Goal: Check status: Check status

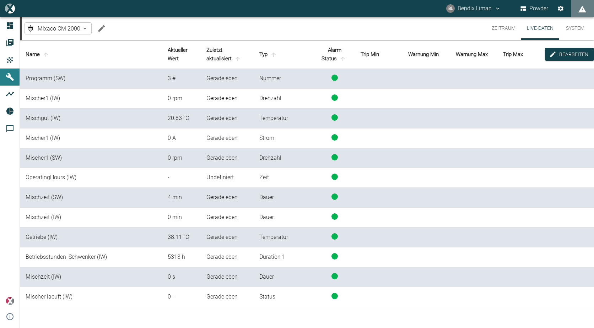
click at [506, 24] on button "Zeitraum" at bounding box center [503, 28] width 35 height 23
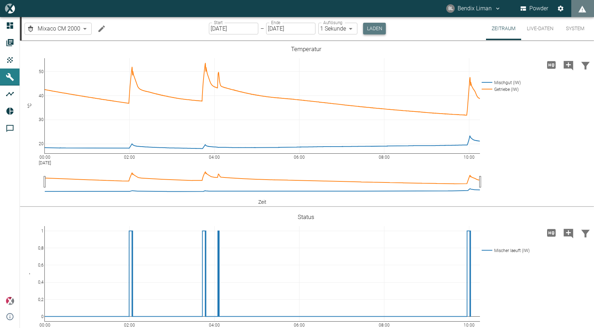
click at [376, 29] on button "Laden" at bounding box center [374, 29] width 23 height 12
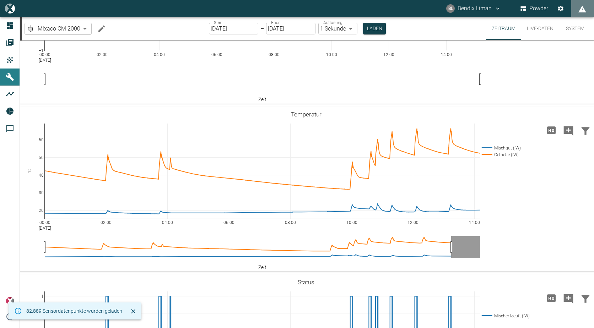
scroll to position [107, 0]
